Goal: Check status: Check status

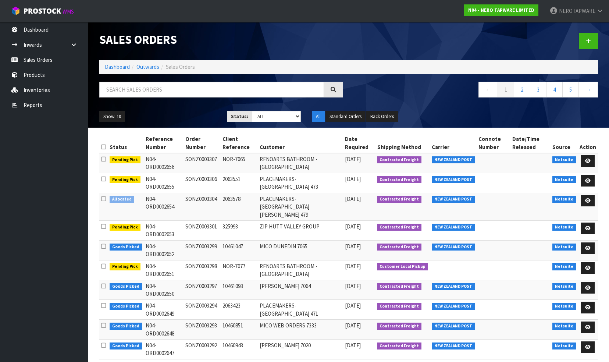
click at [197, 193] on td "SONZ0003304" at bounding box center [202, 207] width 37 height 28
copy td "SONZ0003304"
